Goal: Task Accomplishment & Management: Manage account settings

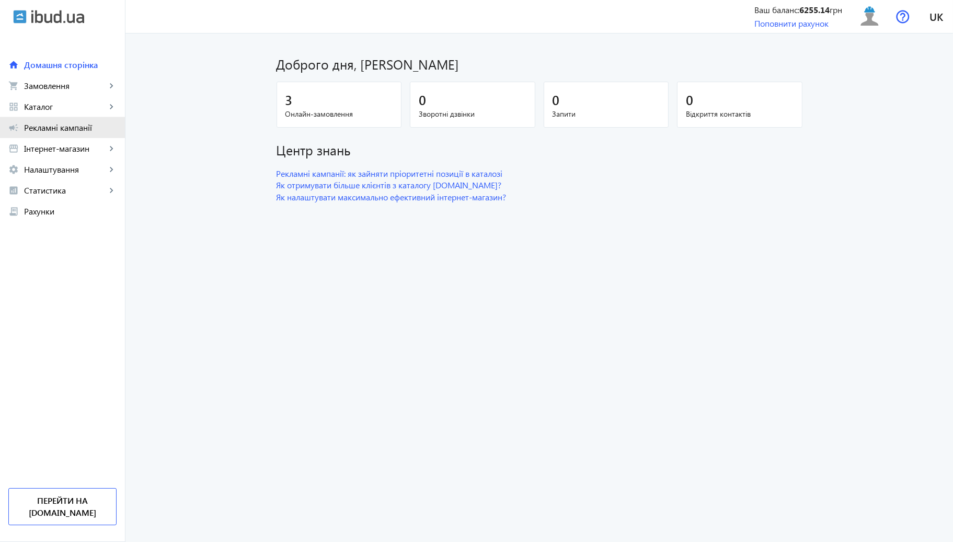
click at [71, 127] on span "Рекламні кампанії" at bounding box center [70, 127] width 93 height 10
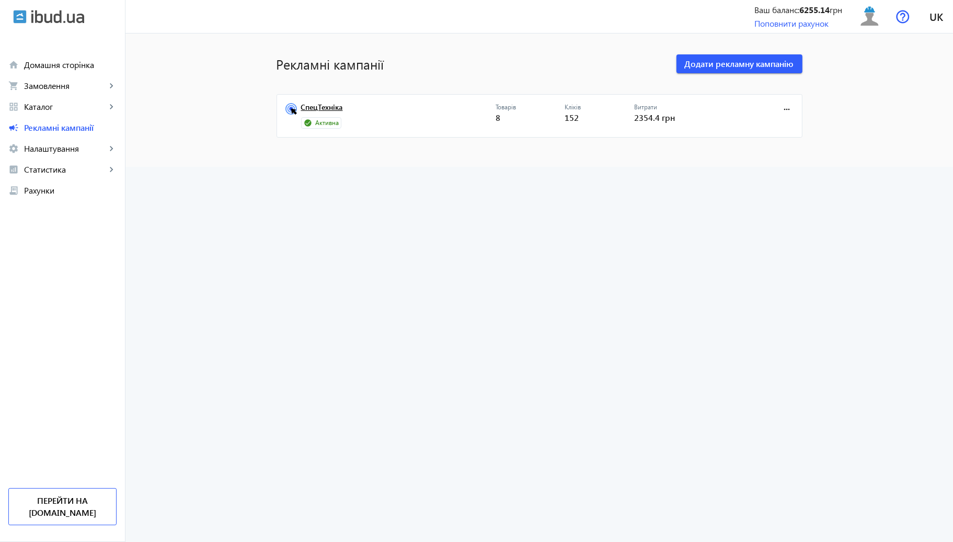
click at [392, 104] on link "СпецТехніка" at bounding box center [398, 110] width 195 height 15
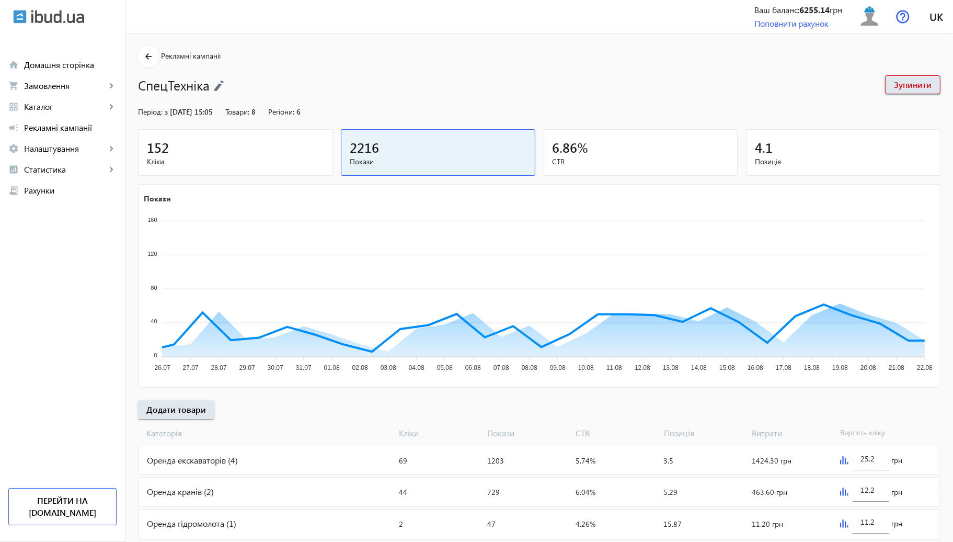
click at [303, 143] on div "152" at bounding box center [235, 147] width 177 height 18
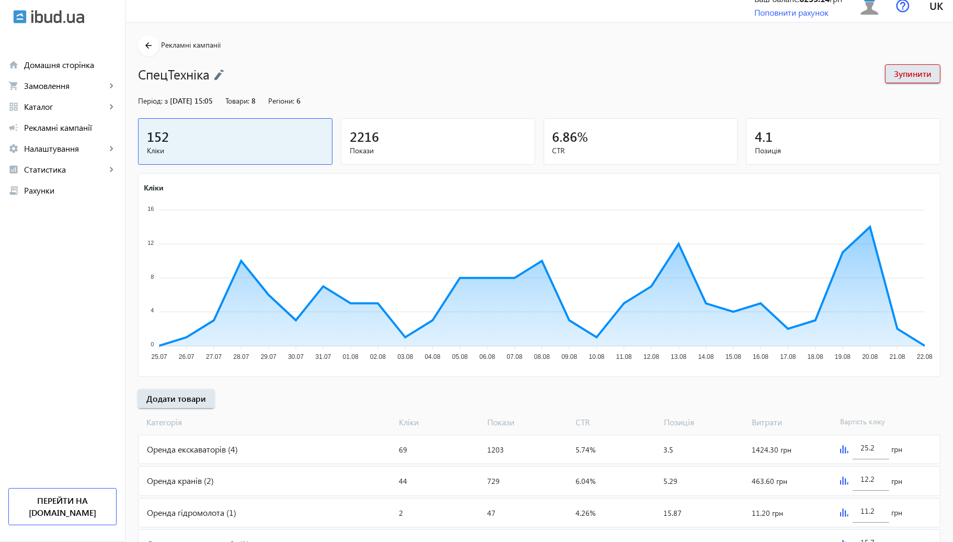
scroll to position [58, 0]
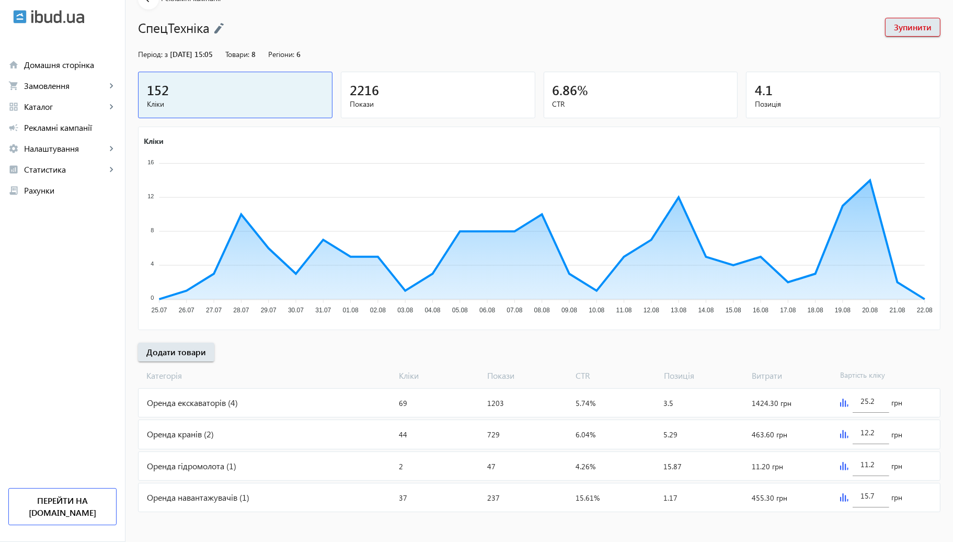
click at [844, 430] on img at bounding box center [844, 434] width 8 height 8
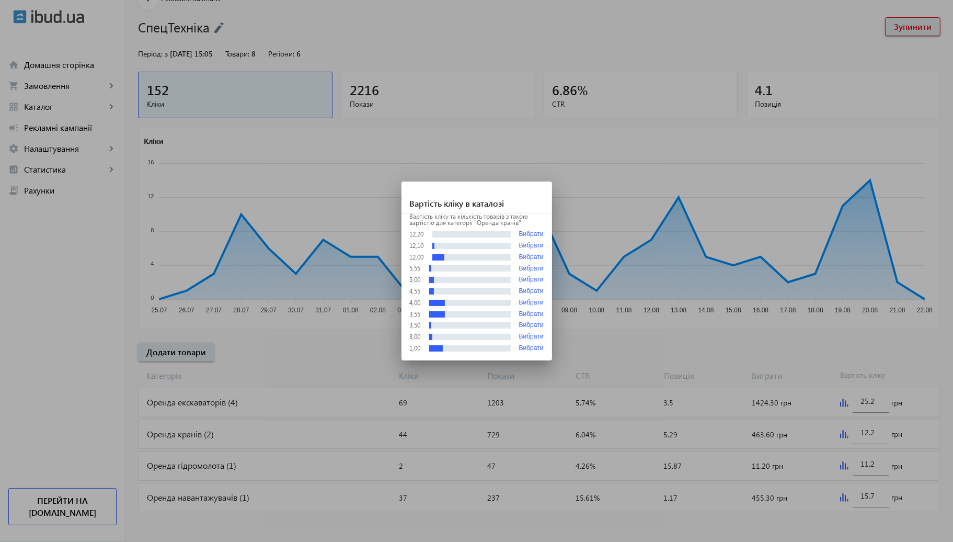
scroll to position [0, 0]
click at [336, 282] on div at bounding box center [476, 271] width 953 height 542
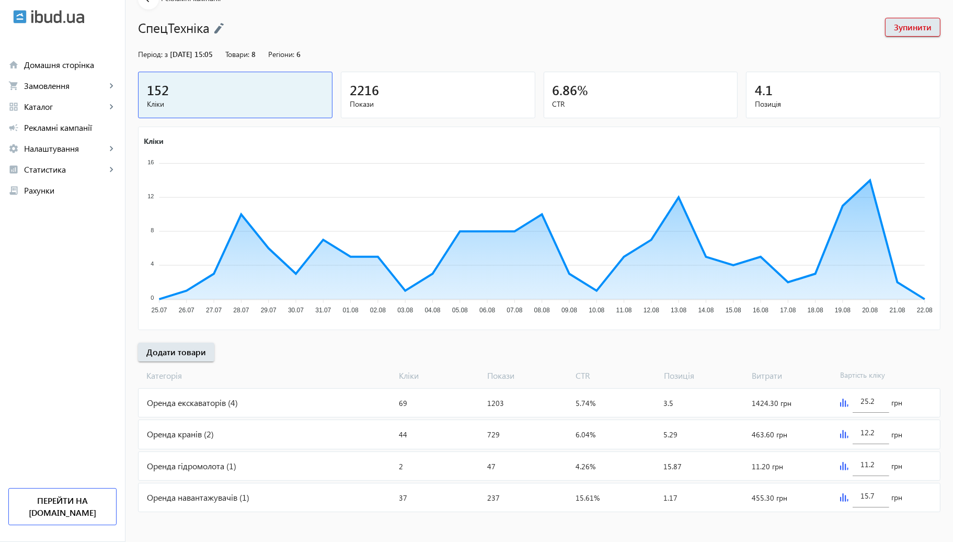
click at [318, 429] on div "Оренда кранів (2)" at bounding box center [267, 434] width 257 height 28
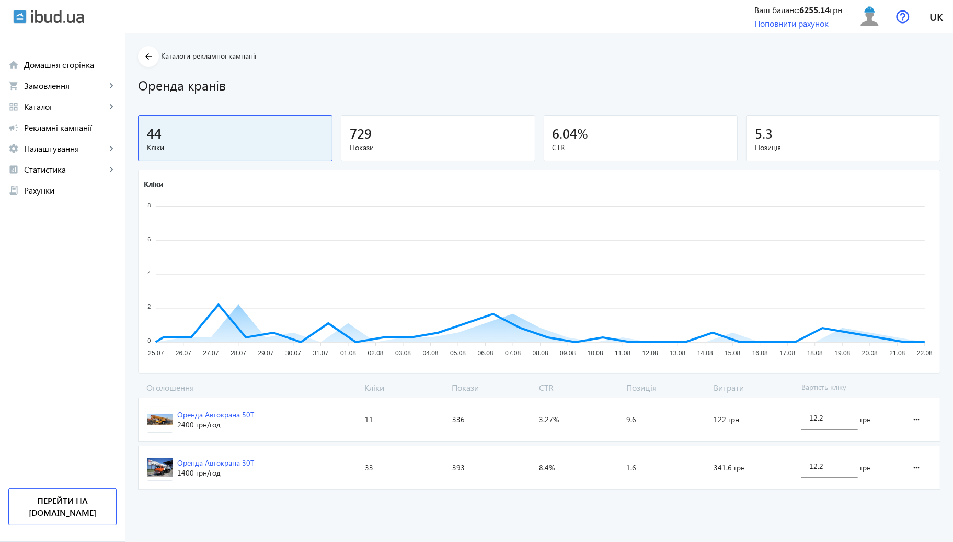
click at [296, 418] on span "Оренда Автокрана 50Т 2400 грн /год" at bounding box center [250, 419] width 222 height 43
